Goal: Transaction & Acquisition: Purchase product/service

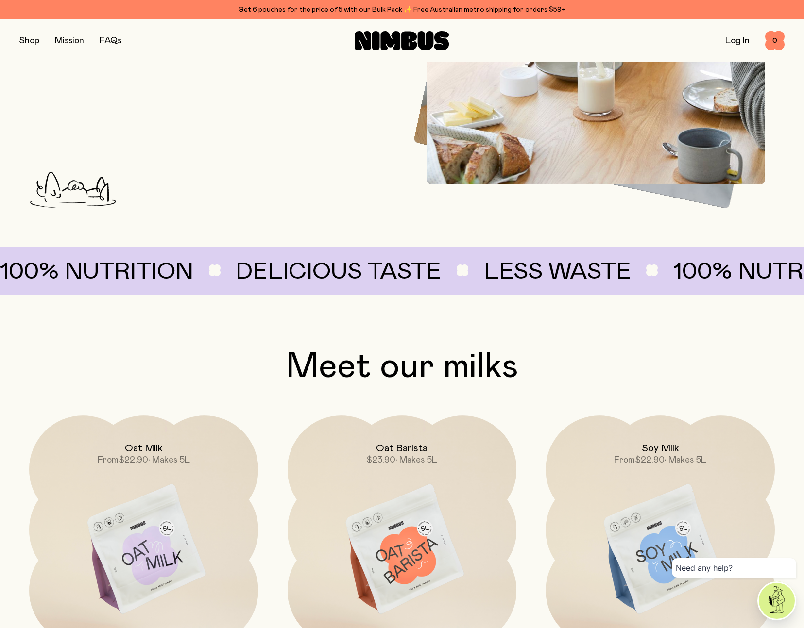
scroll to position [610, 0]
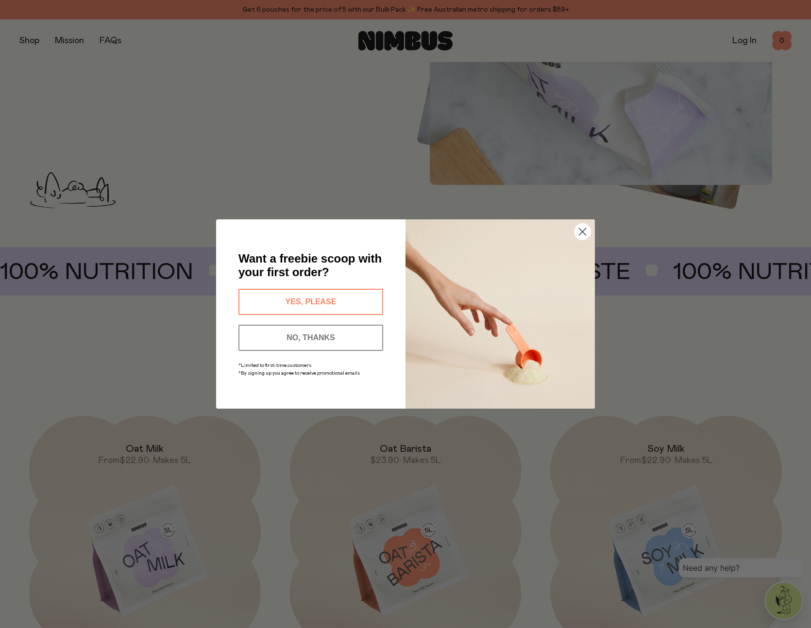
click at [582, 232] on circle "Close dialog" at bounding box center [583, 232] width 16 height 16
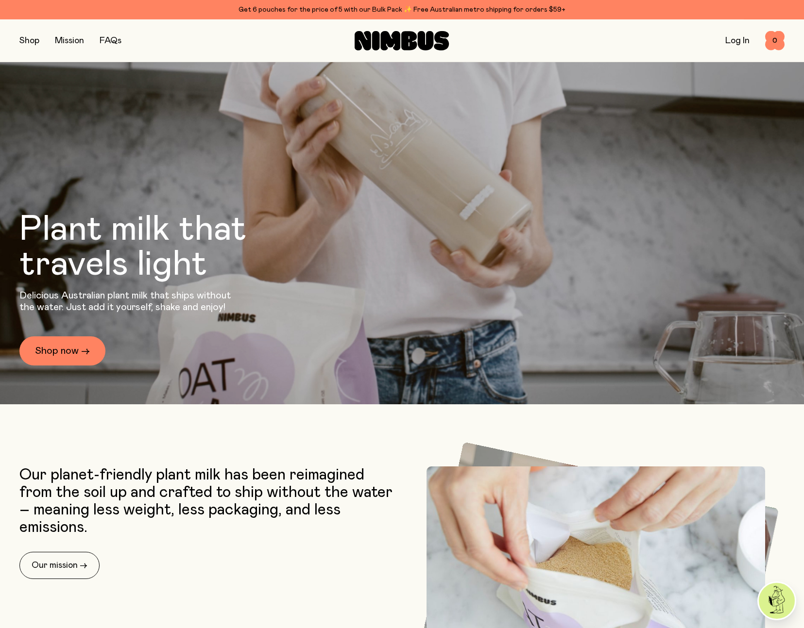
scroll to position [66, 0]
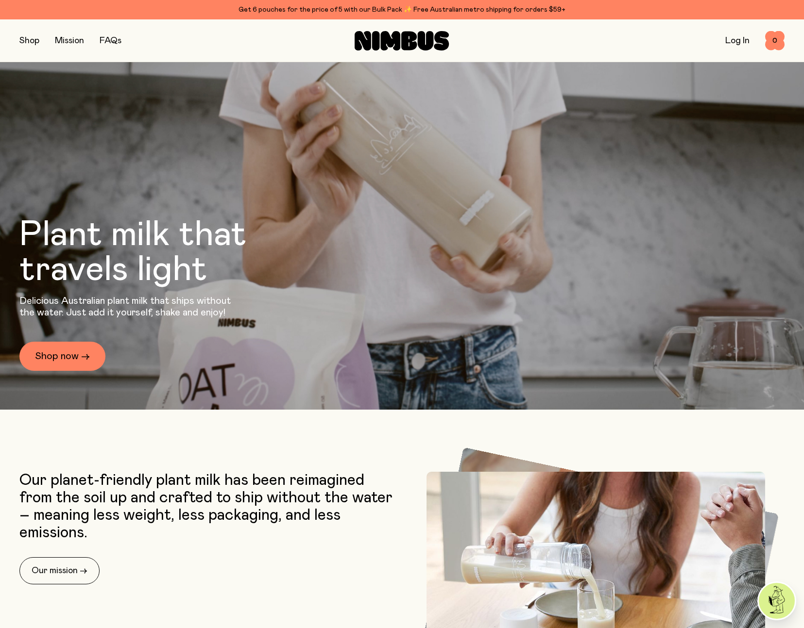
click at [34, 40] on button "button" at bounding box center [29, 41] width 20 height 14
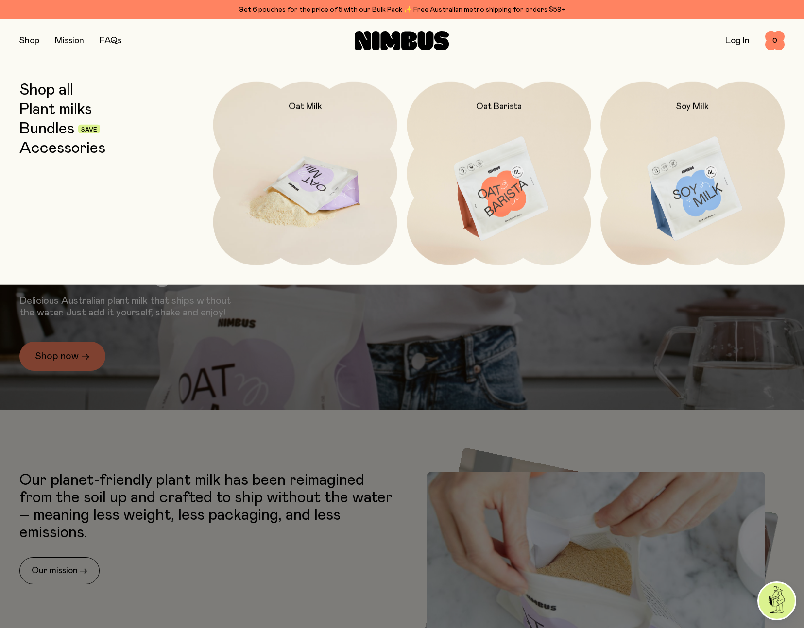
click at [313, 175] on img at bounding box center [305, 190] width 184 height 216
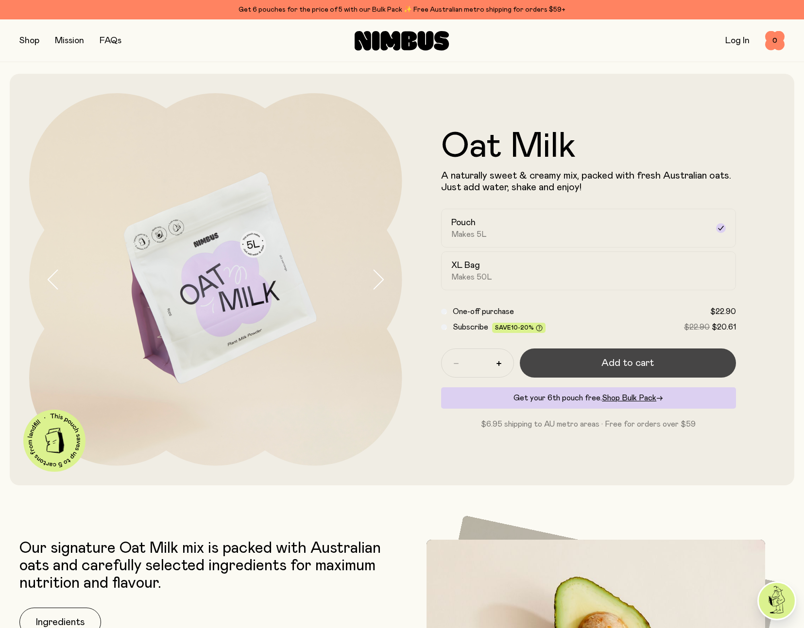
click at [623, 371] on button "Add to cart" at bounding box center [628, 363] width 217 height 29
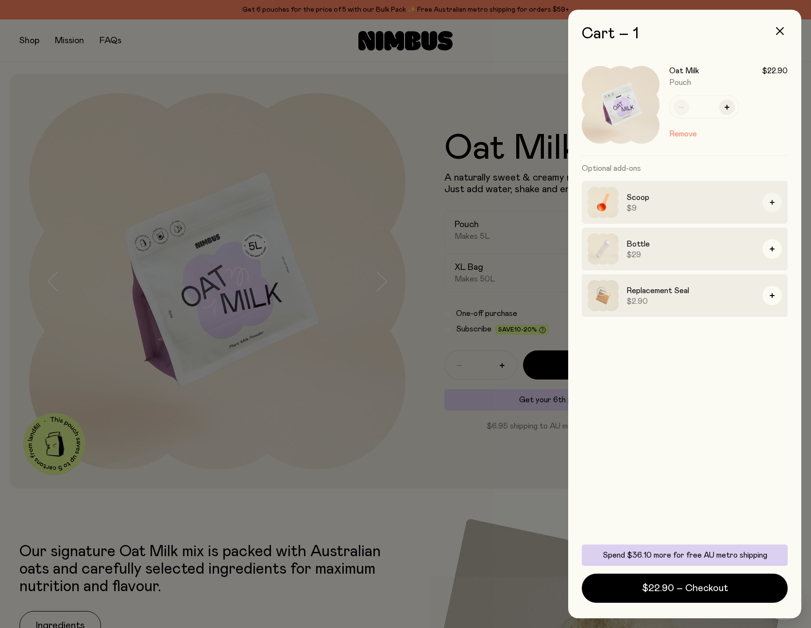
click at [774, 202] on icon "button" at bounding box center [772, 202] width 5 height 5
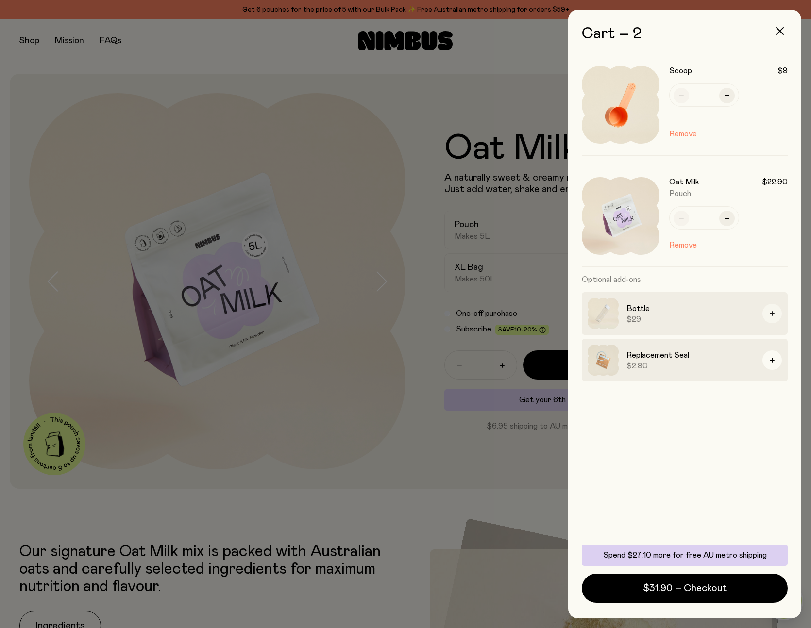
click at [776, 314] on button "button" at bounding box center [772, 313] width 19 height 19
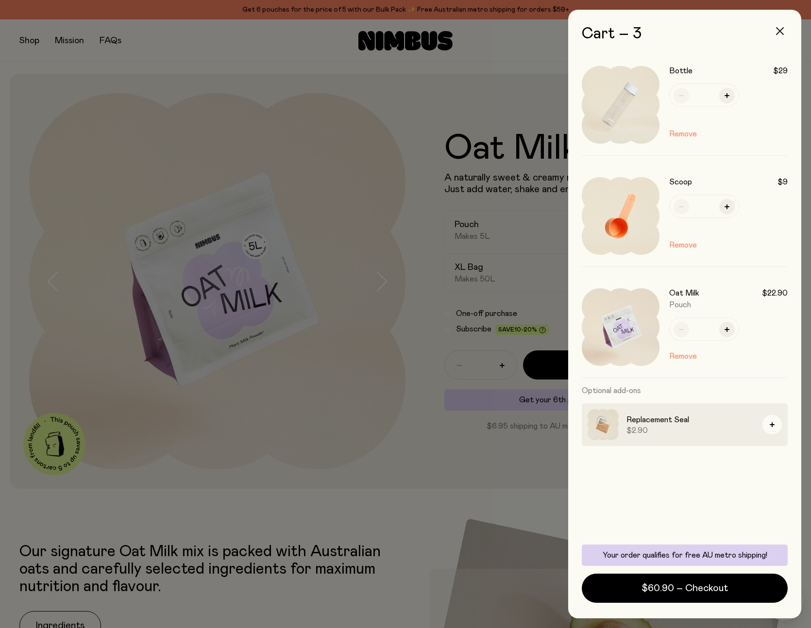
click at [782, 29] on icon "button" at bounding box center [780, 31] width 8 height 8
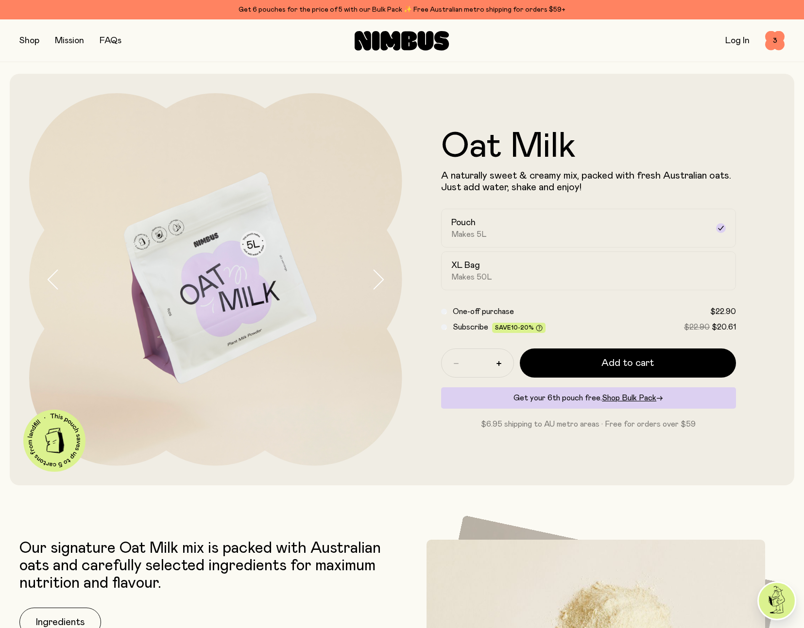
click at [21, 37] on button "button" at bounding box center [29, 41] width 20 height 14
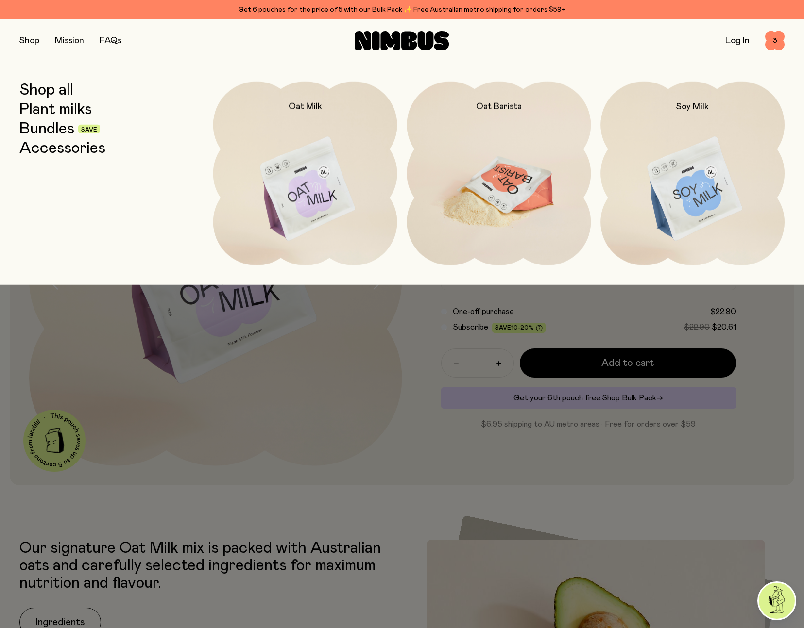
click at [526, 191] on img at bounding box center [499, 190] width 184 height 216
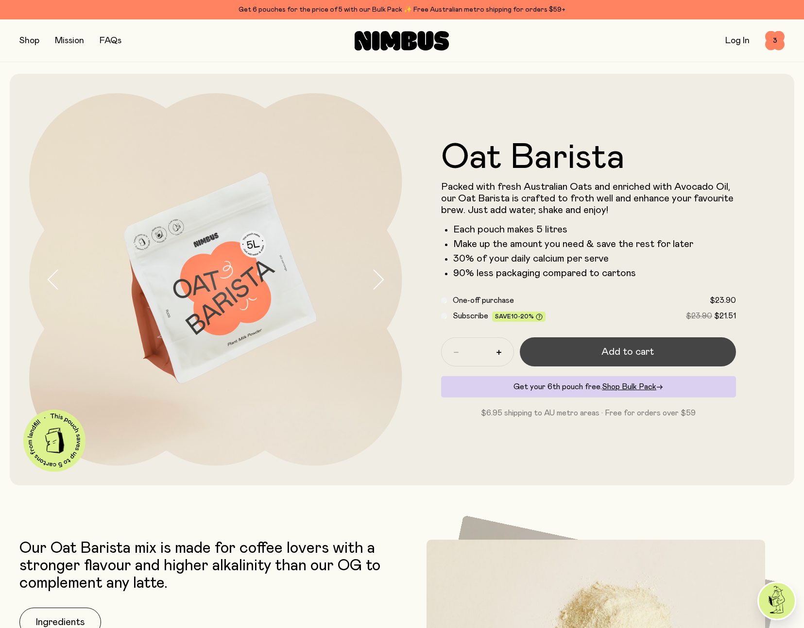
click at [604, 353] on span "Add to cart" at bounding box center [627, 352] width 52 height 14
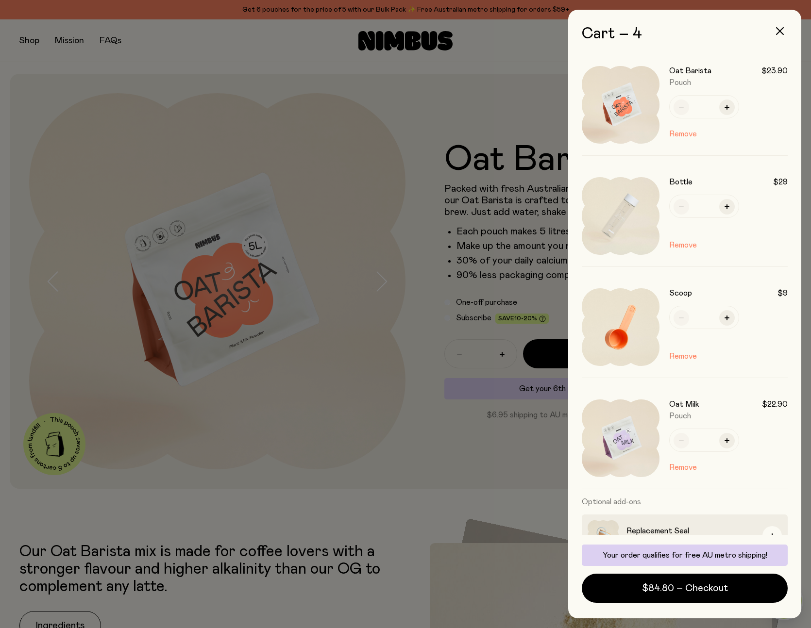
click at [191, 120] on div at bounding box center [405, 314] width 811 height 628
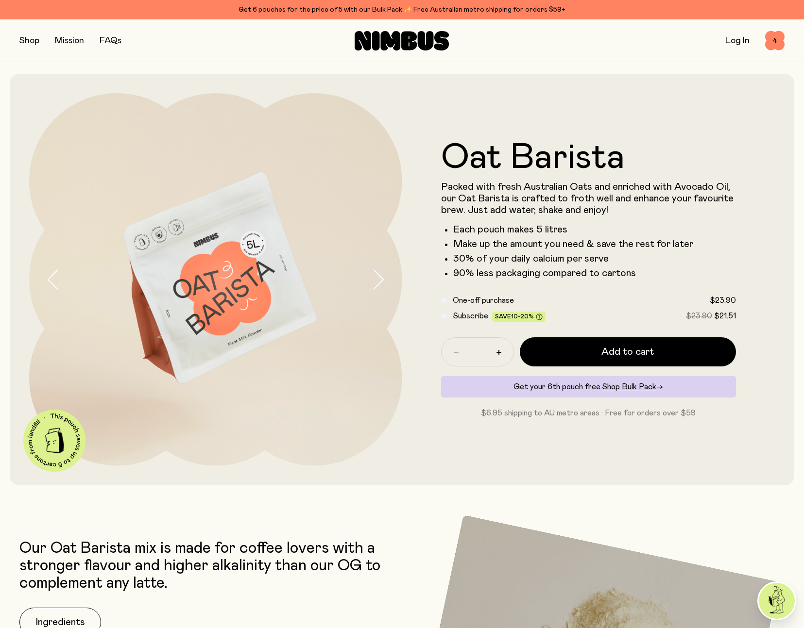
click at [27, 38] on button "button" at bounding box center [29, 41] width 20 height 14
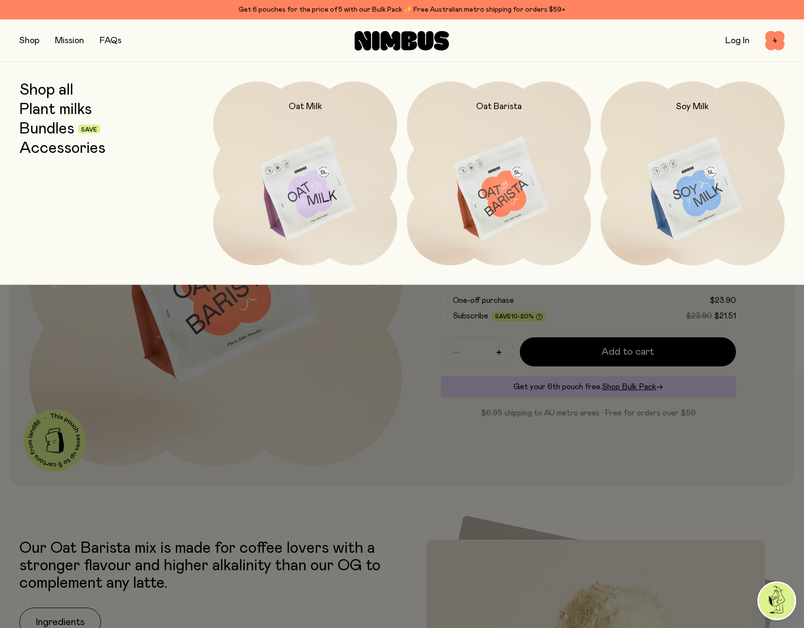
click at [50, 148] on link "Accessories" at bounding box center [62, 148] width 86 height 17
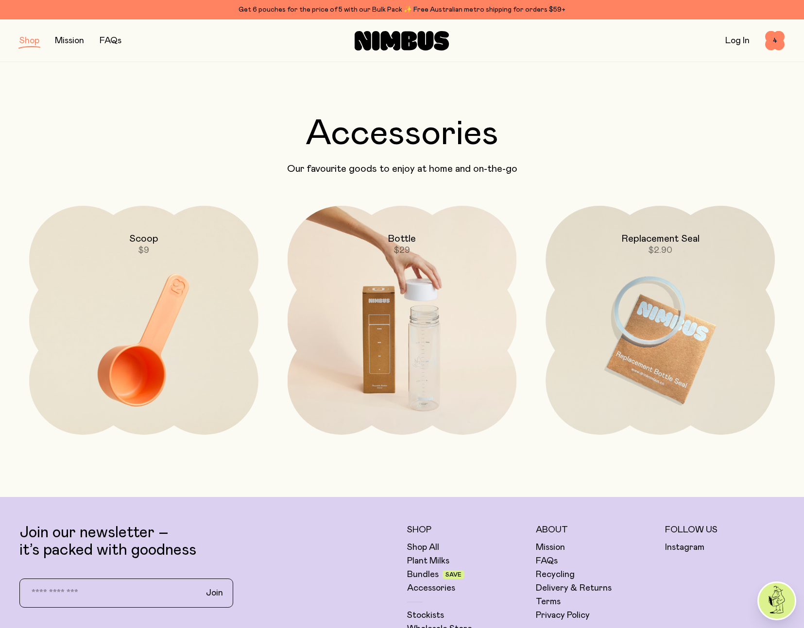
click at [430, 356] on img at bounding box center [402, 340] width 229 height 269
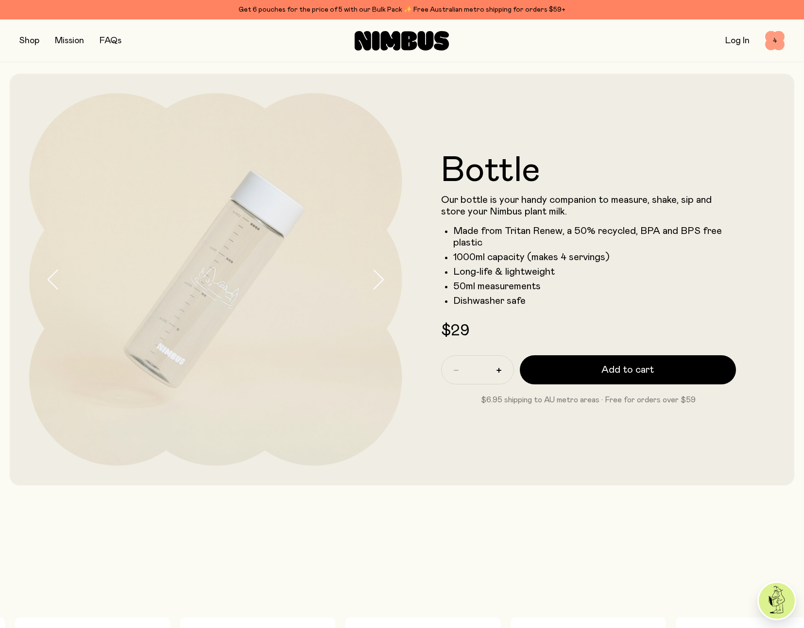
click at [773, 43] on span "4" at bounding box center [774, 40] width 19 height 19
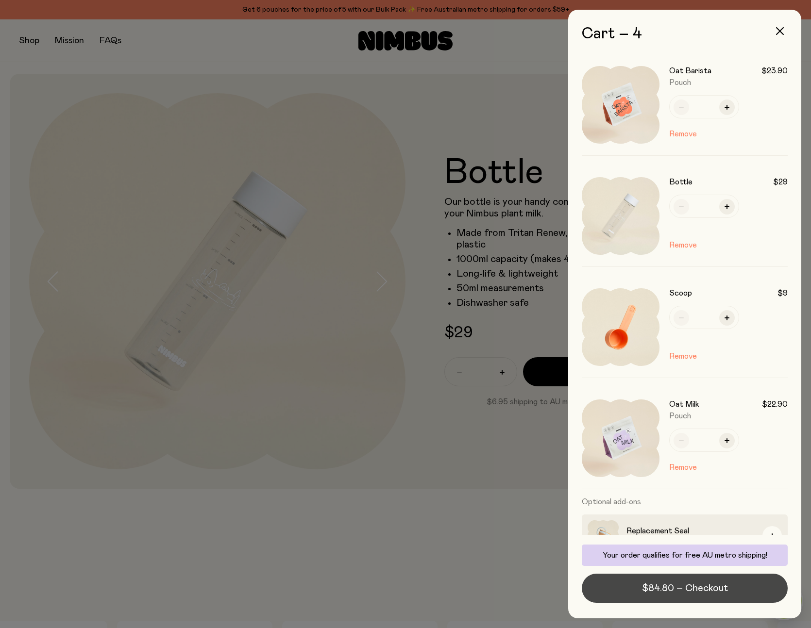
click at [701, 592] on span "$84.80 – Checkout" at bounding box center [685, 589] width 86 height 14
